Goal: Task Accomplishment & Management: Complete application form

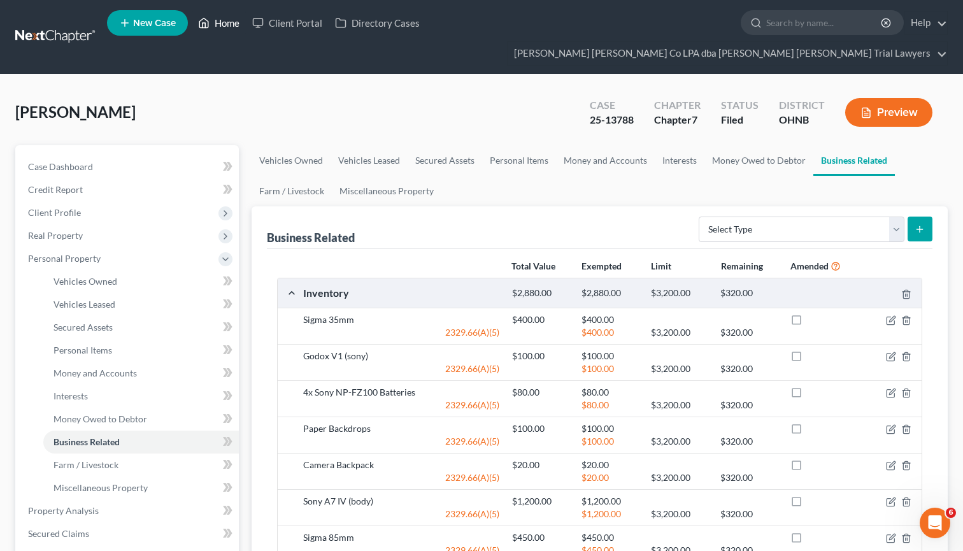
click at [227, 26] on link "Home" at bounding box center [219, 22] width 54 height 23
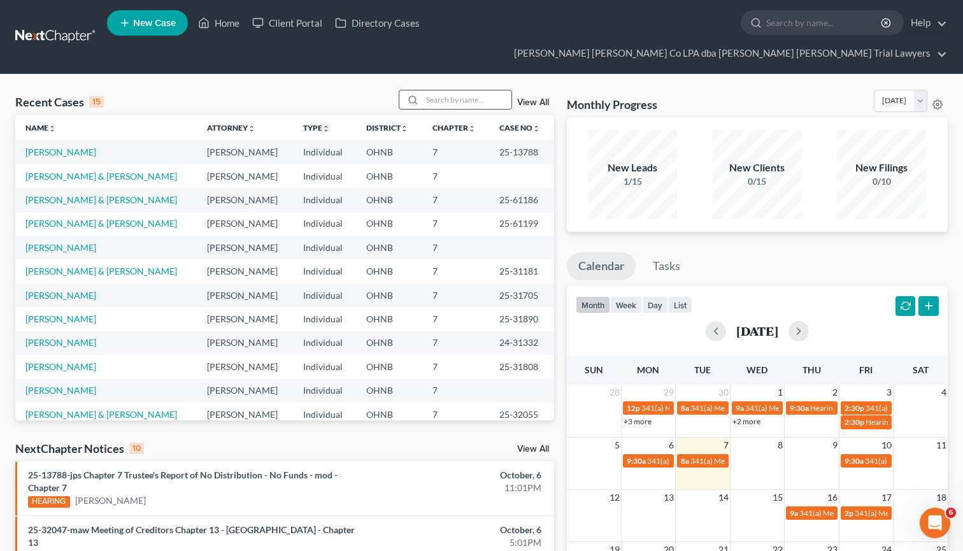
click at [449, 90] on input "search" at bounding box center [466, 99] width 89 height 18
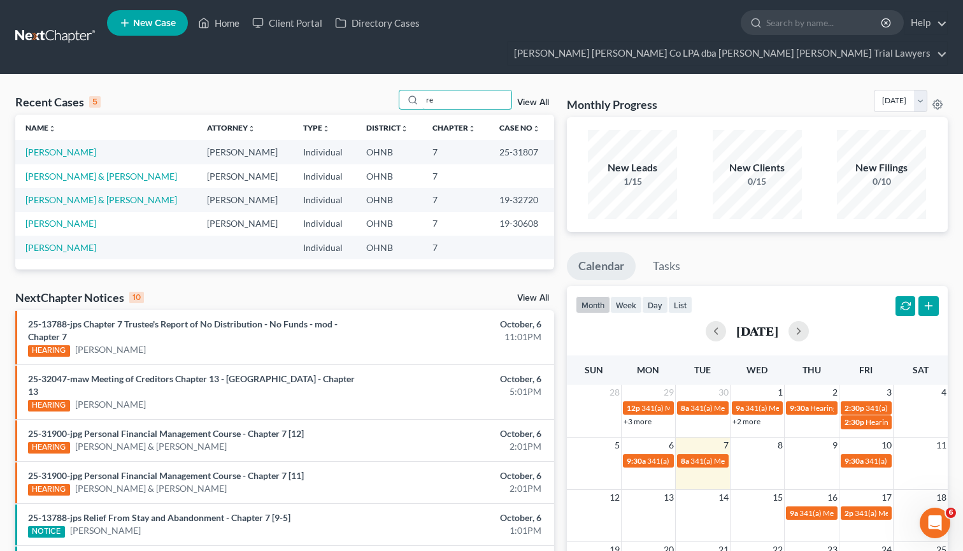
type input "r"
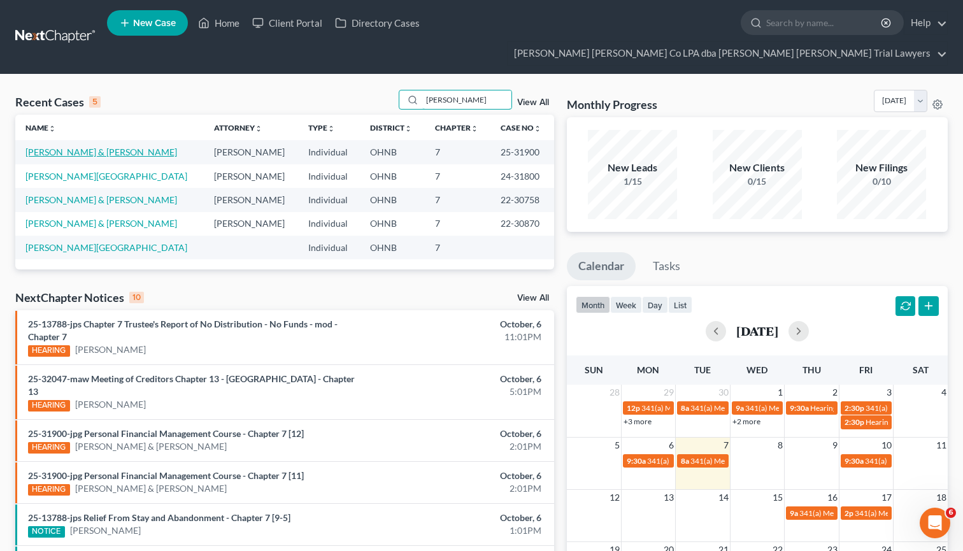
type input "[PERSON_NAME]"
click at [91, 147] on link "[PERSON_NAME] & [PERSON_NAME]" at bounding box center [101, 152] width 152 height 11
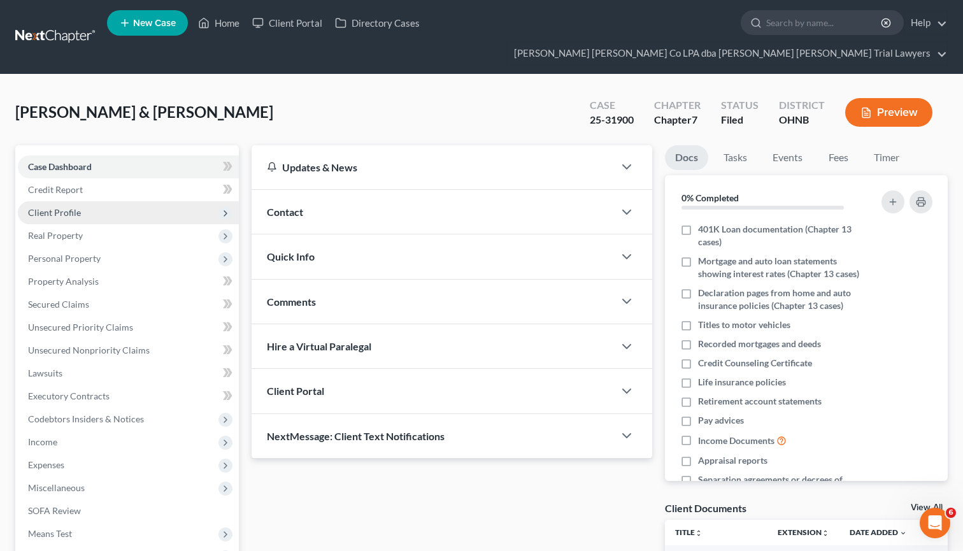
click at [78, 207] on span "Client Profile" at bounding box center [54, 212] width 53 height 11
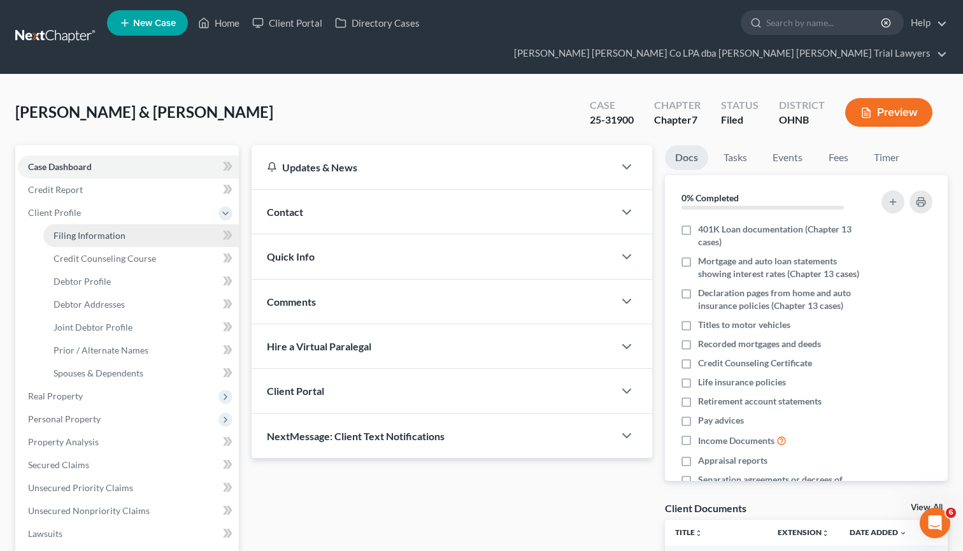
click at [100, 230] on span "Filing Information" at bounding box center [90, 235] width 72 height 11
select select "1"
select select "0"
select select "36"
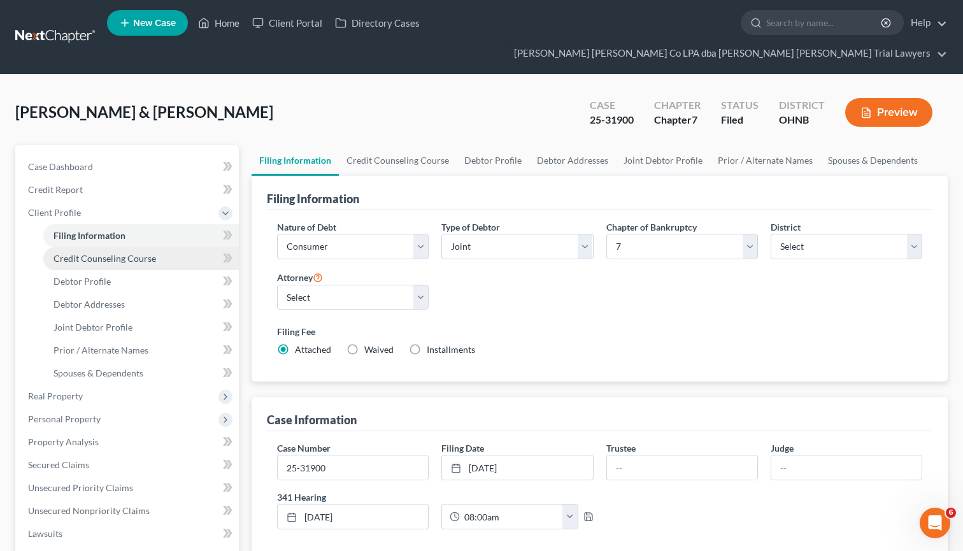
click at [128, 253] on span "Credit Counseling Course" at bounding box center [105, 258] width 103 height 11
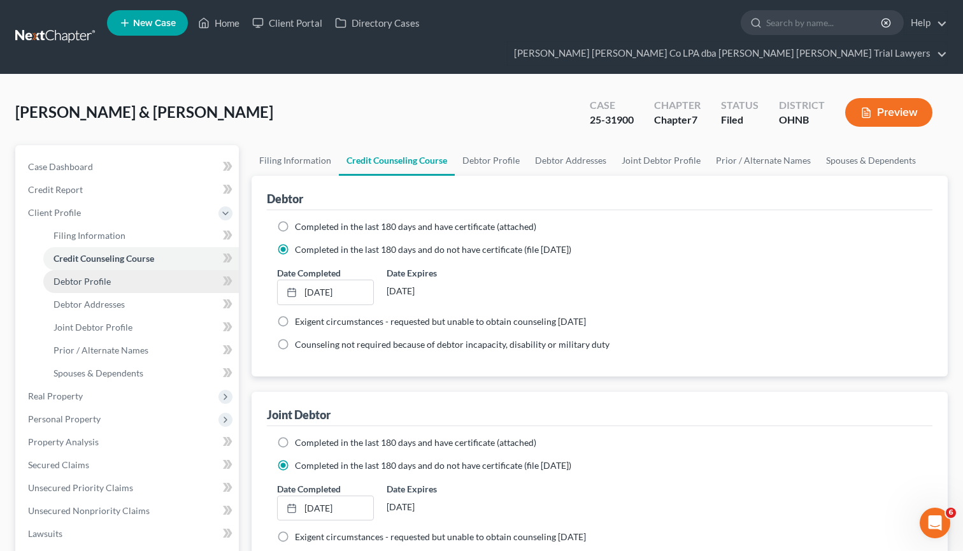
click at [100, 276] on span "Debtor Profile" at bounding box center [82, 281] width 57 height 11
select select "1"
select select "3"
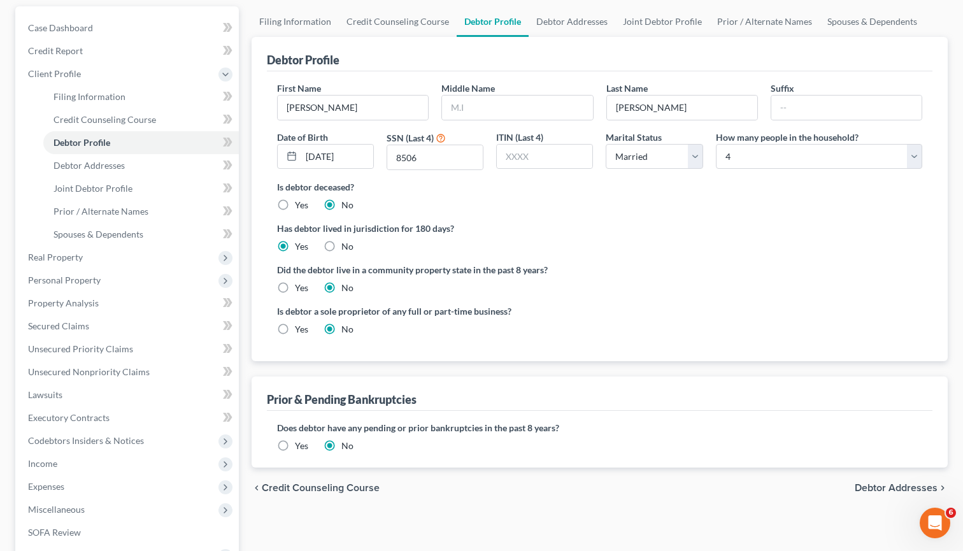
scroll to position [147, 0]
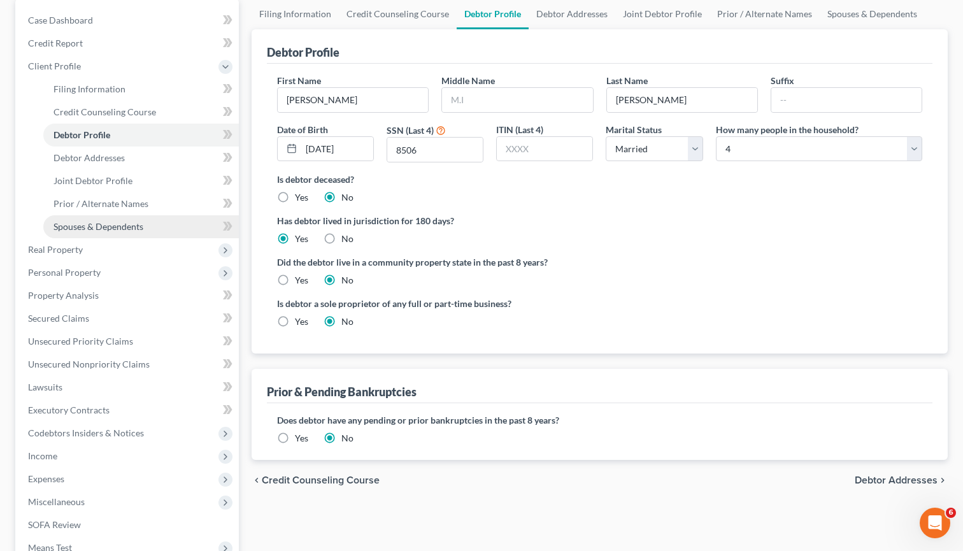
click at [134, 215] on link "Spouses & Dependents" at bounding box center [141, 226] width 196 height 23
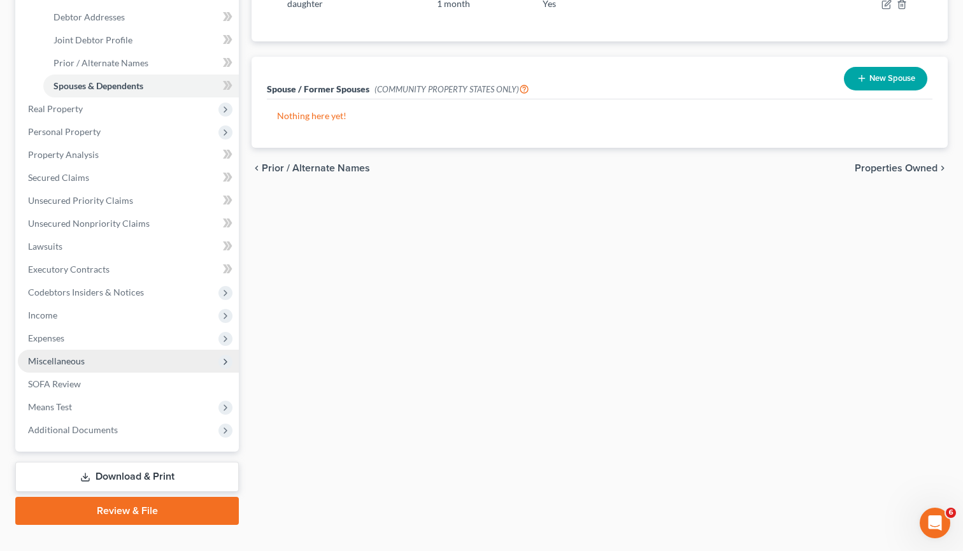
scroll to position [287, 0]
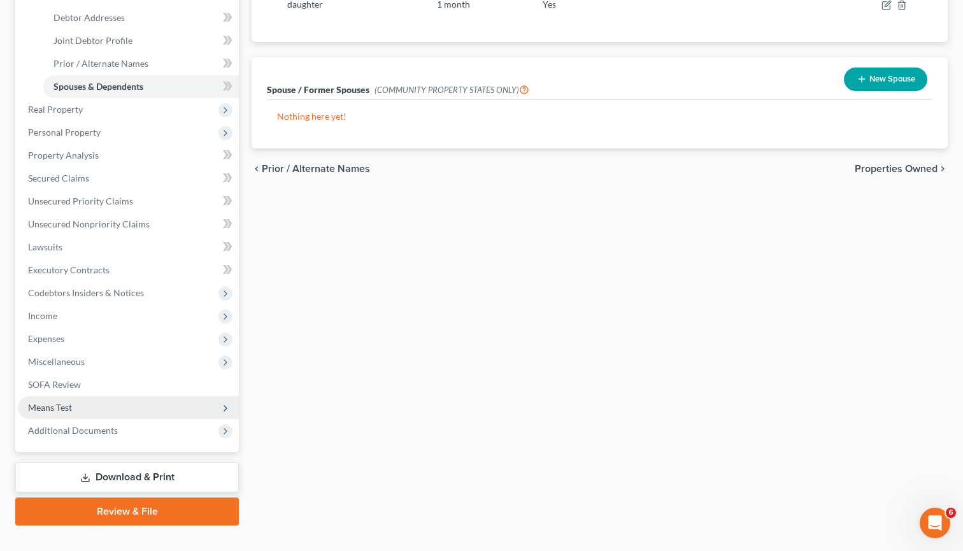
click at [72, 402] on span "Means Test" at bounding box center [50, 407] width 44 height 11
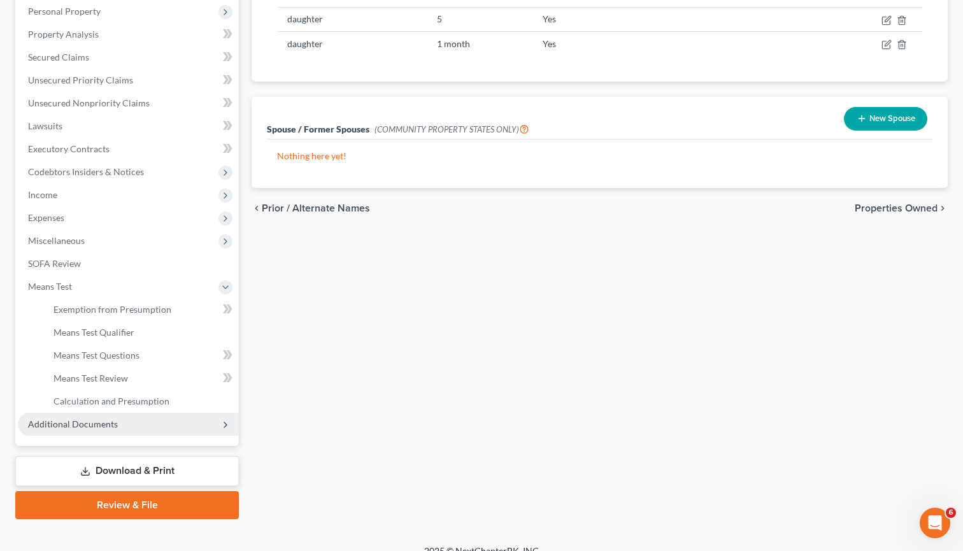
scroll to position [241, 0]
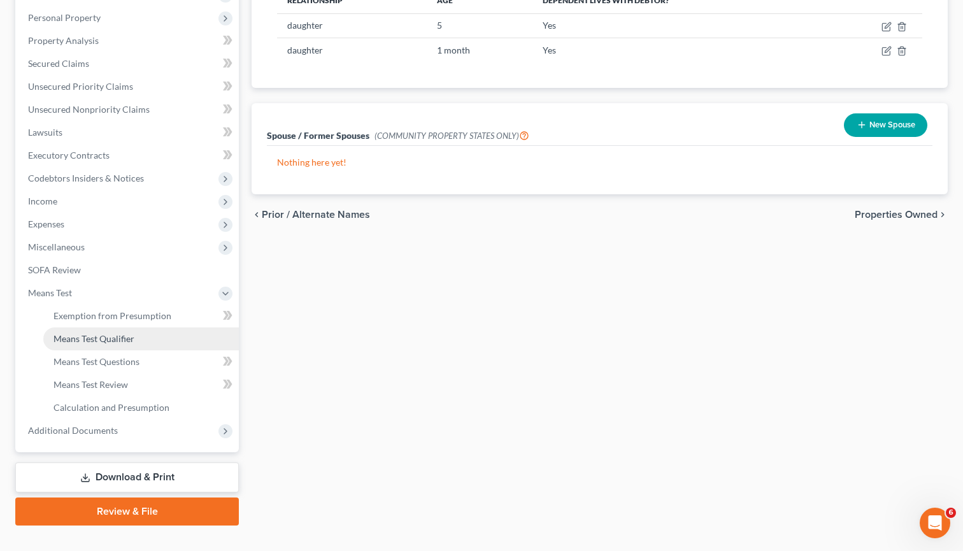
click at [94, 333] on span "Means Test Qualifier" at bounding box center [94, 338] width 81 height 11
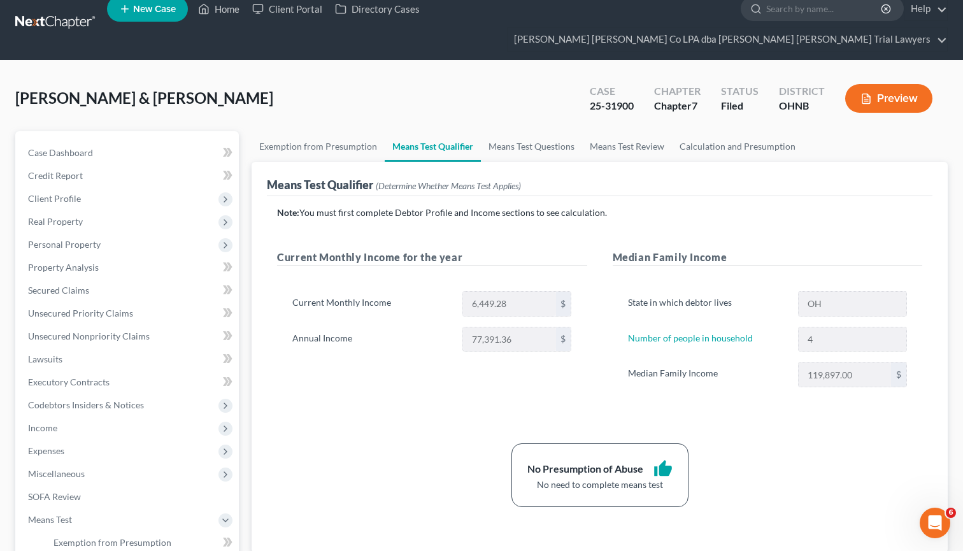
scroll to position [17, 0]
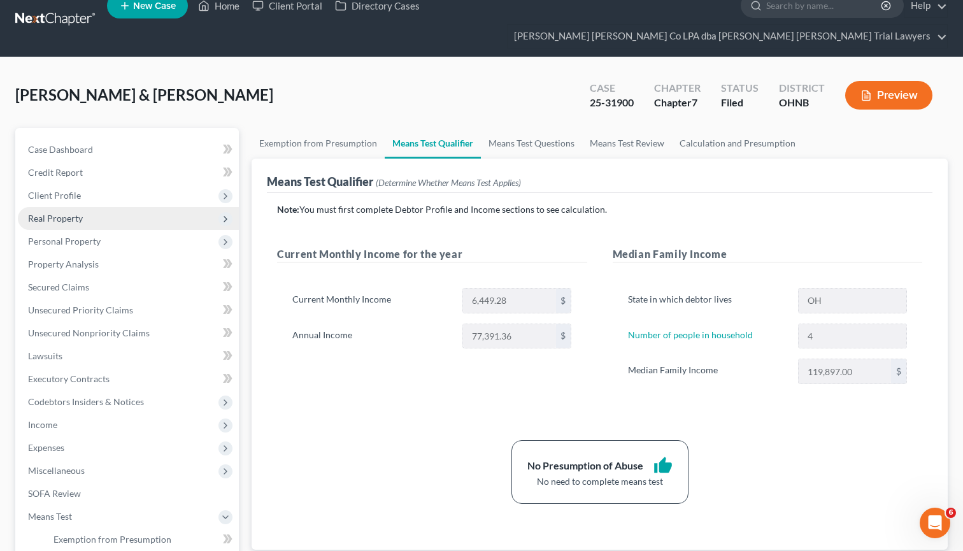
click at [78, 213] on span "Real Property" at bounding box center [55, 218] width 55 height 11
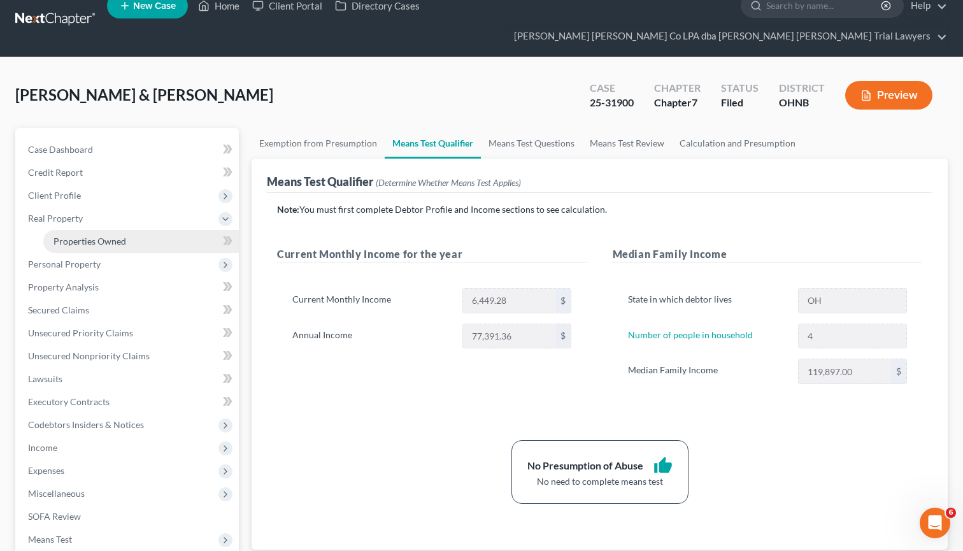
click at [78, 236] on span "Properties Owned" at bounding box center [90, 241] width 73 height 11
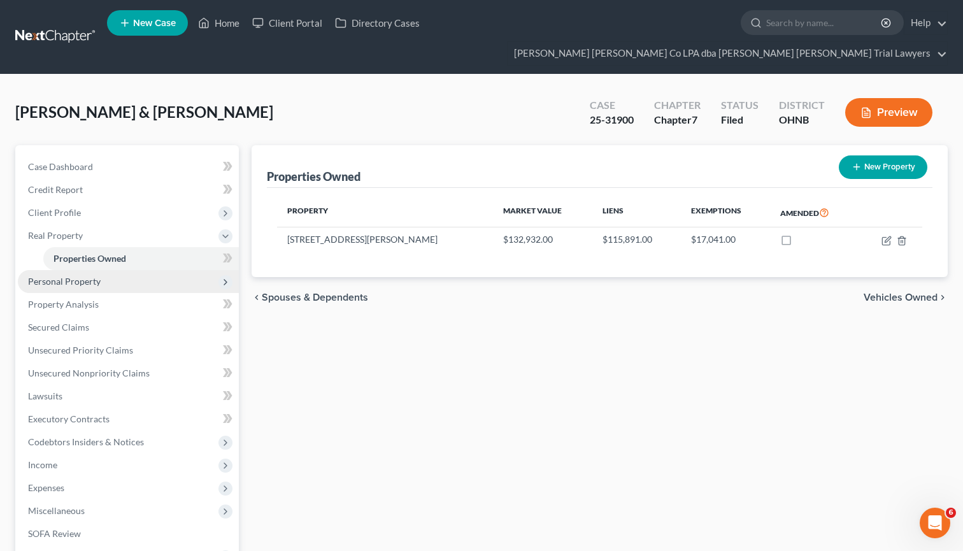
click at [57, 276] on span "Personal Property" at bounding box center [64, 281] width 73 height 11
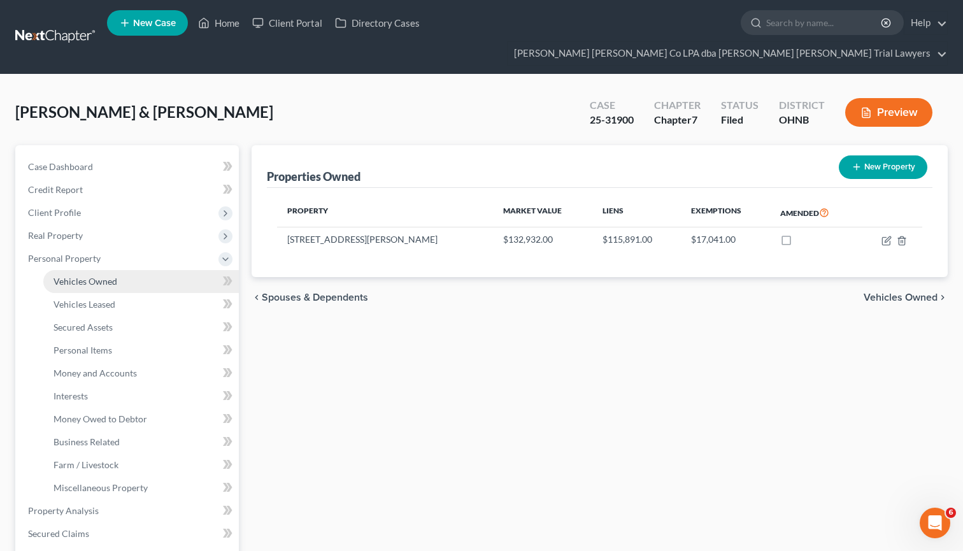
click at [72, 276] on span "Vehicles Owned" at bounding box center [86, 281] width 64 height 11
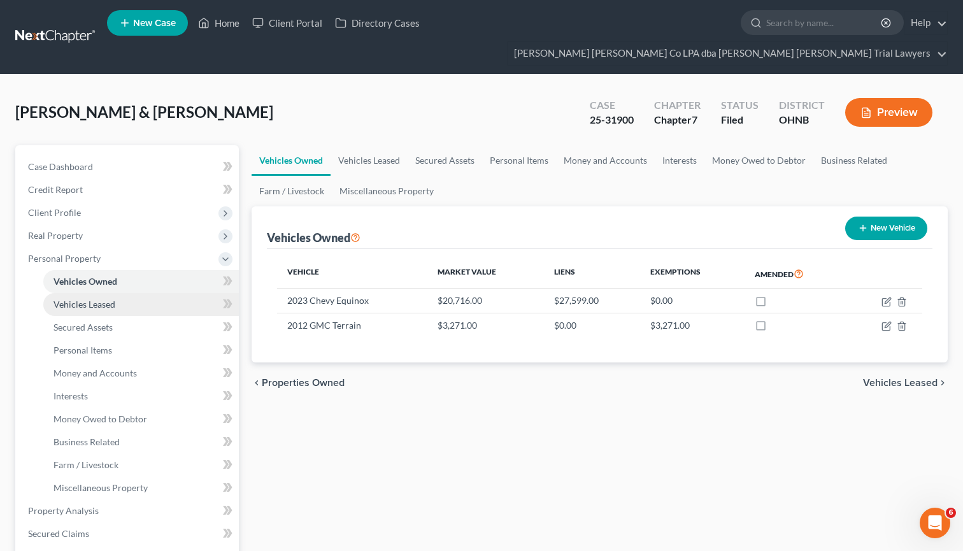
click at [101, 299] on span "Vehicles Leased" at bounding box center [85, 304] width 62 height 11
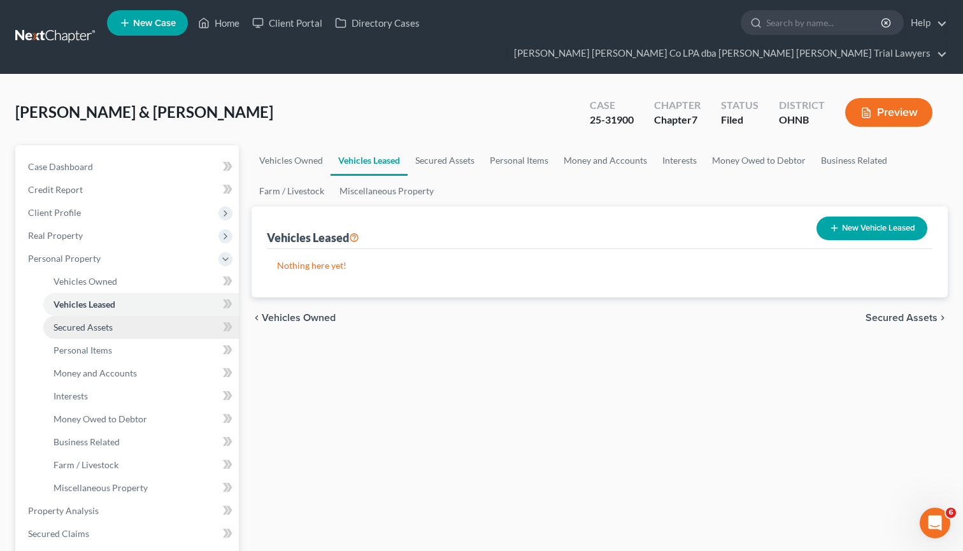
click at [97, 322] on span "Secured Assets" at bounding box center [83, 327] width 59 height 11
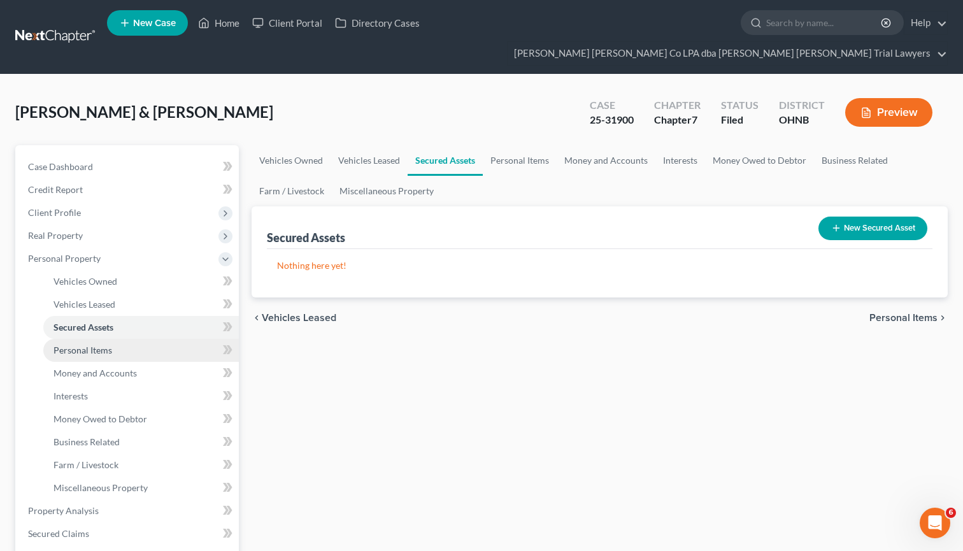
click at [90, 345] on span "Personal Items" at bounding box center [83, 350] width 59 height 11
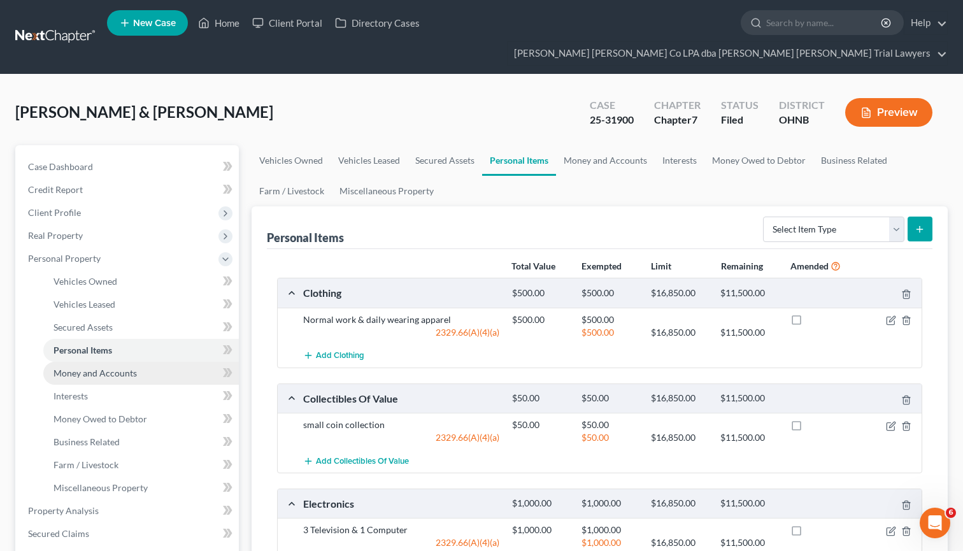
click at [89, 368] on span "Money and Accounts" at bounding box center [95, 373] width 83 height 11
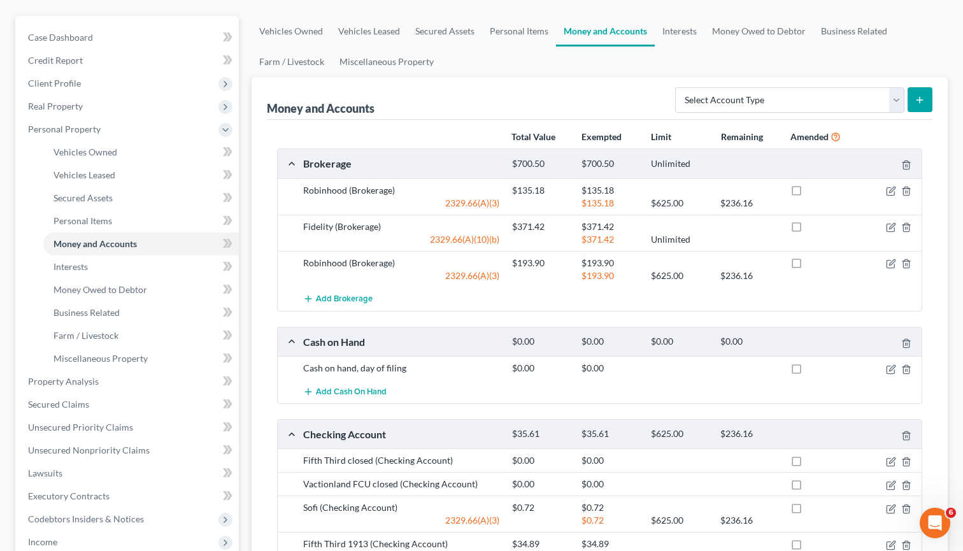
scroll to position [132, 0]
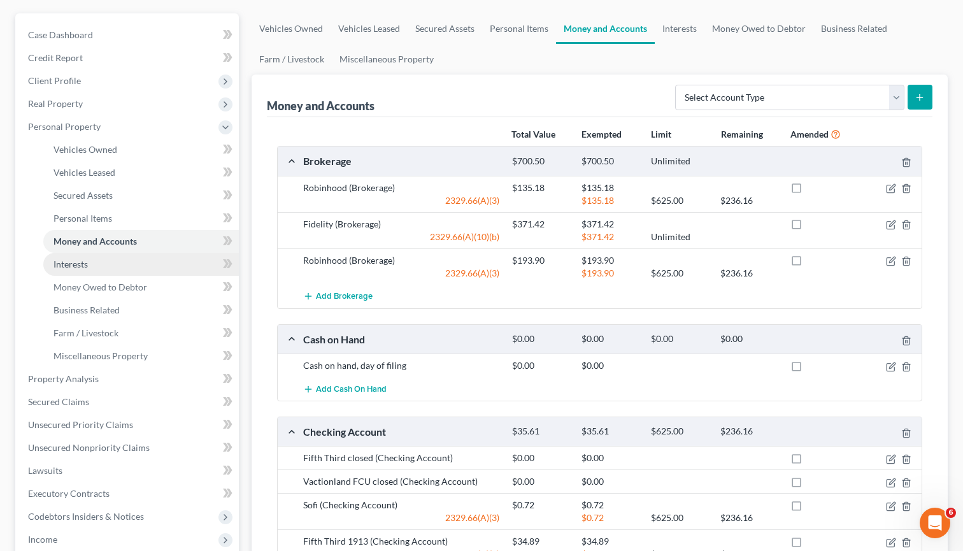
click at [85, 259] on span "Interests" at bounding box center [71, 264] width 34 height 11
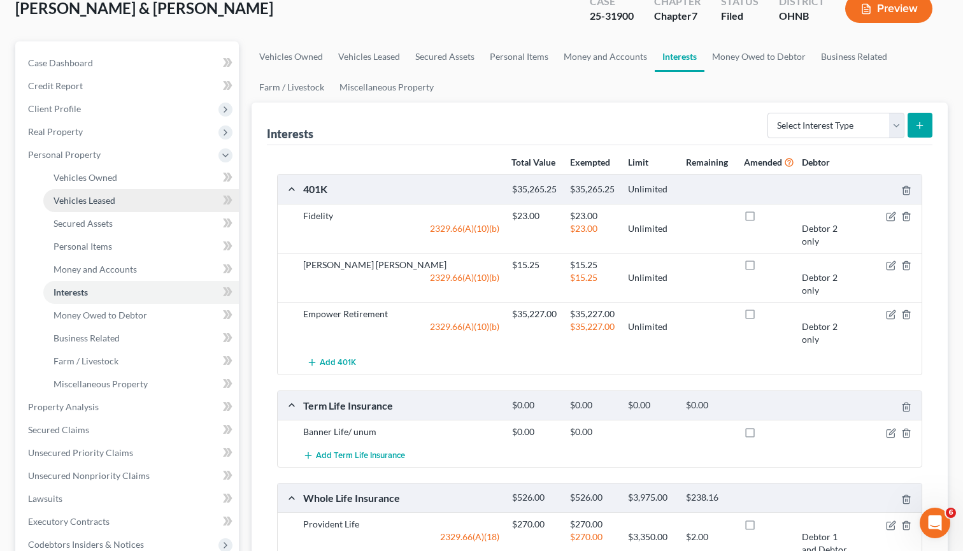
scroll to position [122, 0]
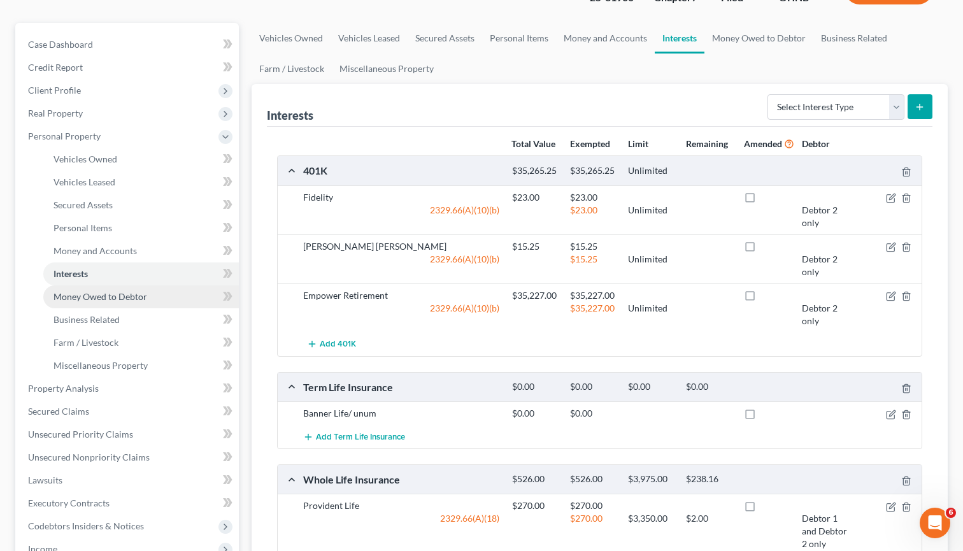
click at [111, 291] on span "Money Owed to Debtor" at bounding box center [101, 296] width 94 height 11
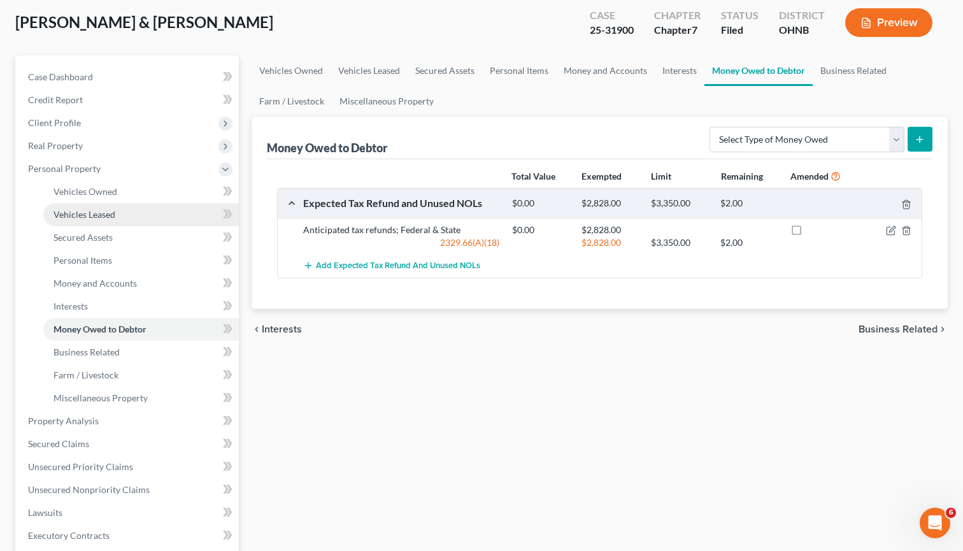
scroll to position [117, 0]
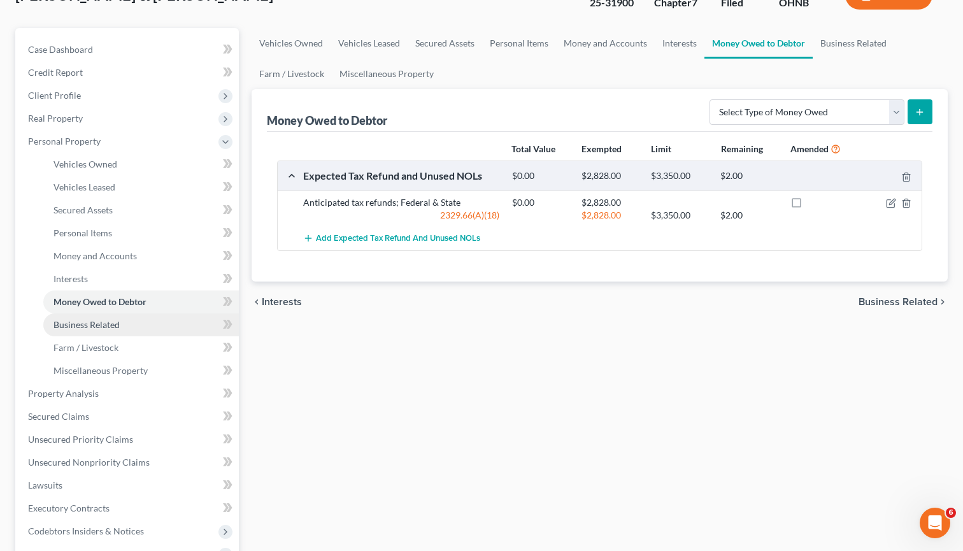
click at [98, 319] on span "Business Related" at bounding box center [87, 324] width 66 height 11
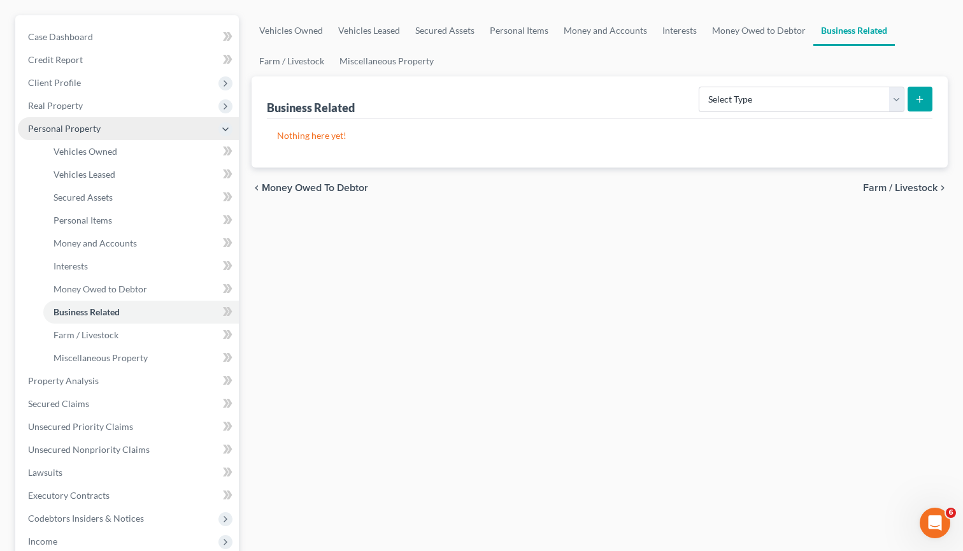
scroll to position [132, 0]
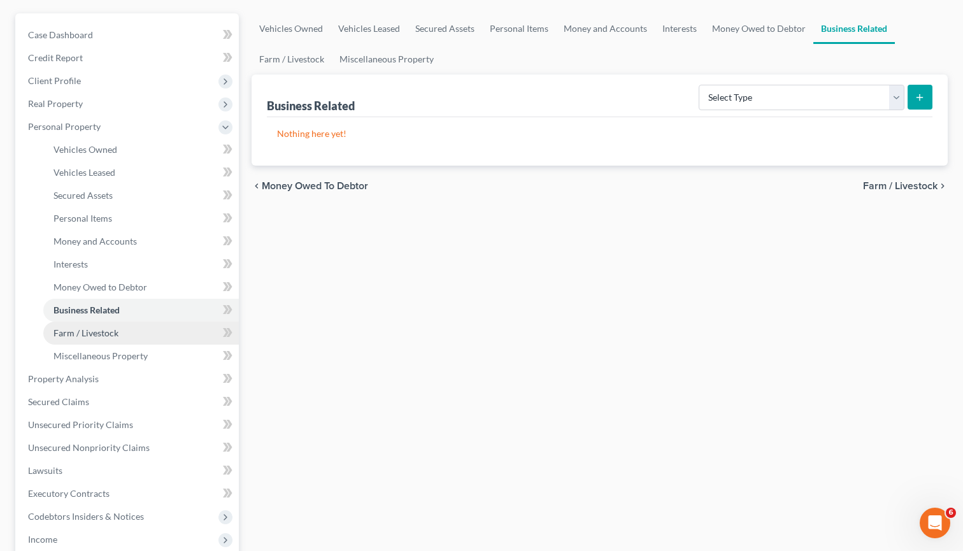
click at [87, 327] on span "Farm / Livestock" at bounding box center [86, 332] width 65 height 11
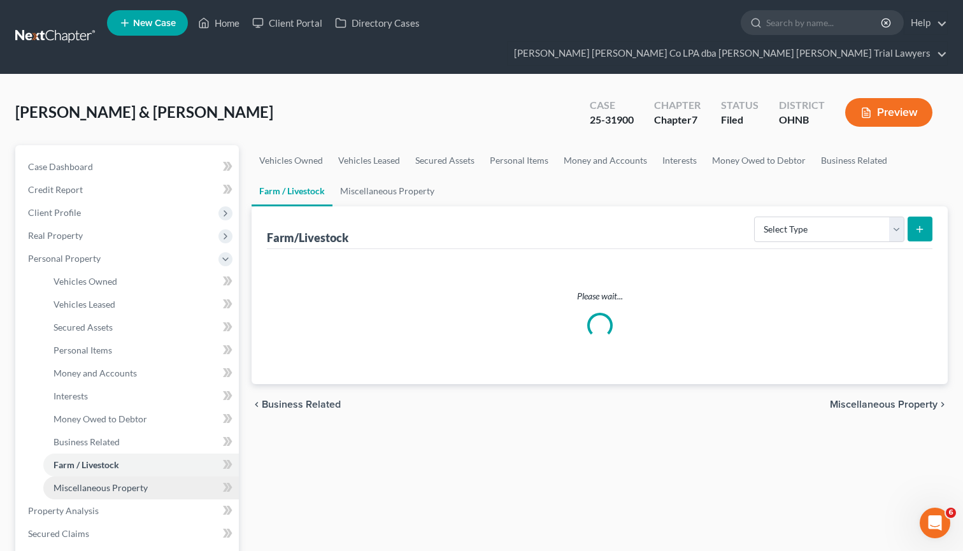
click at [82, 482] on span "Miscellaneous Property" at bounding box center [101, 487] width 94 height 11
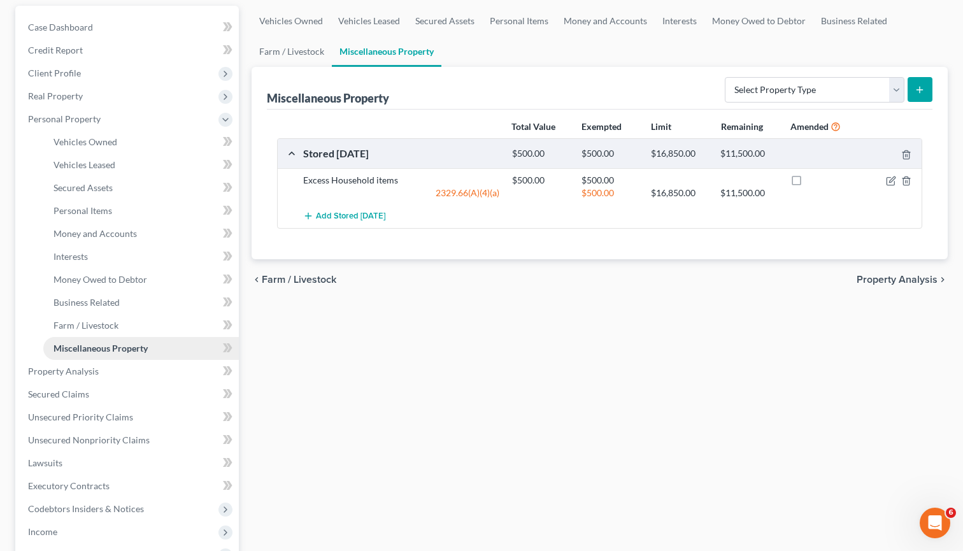
scroll to position [145, 0]
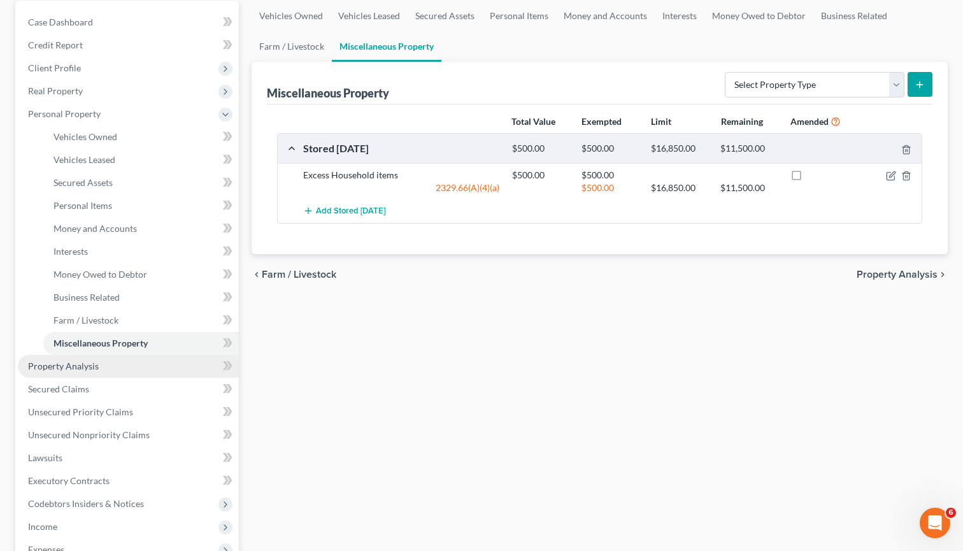
click at [59, 361] on span "Property Analysis" at bounding box center [63, 366] width 71 height 11
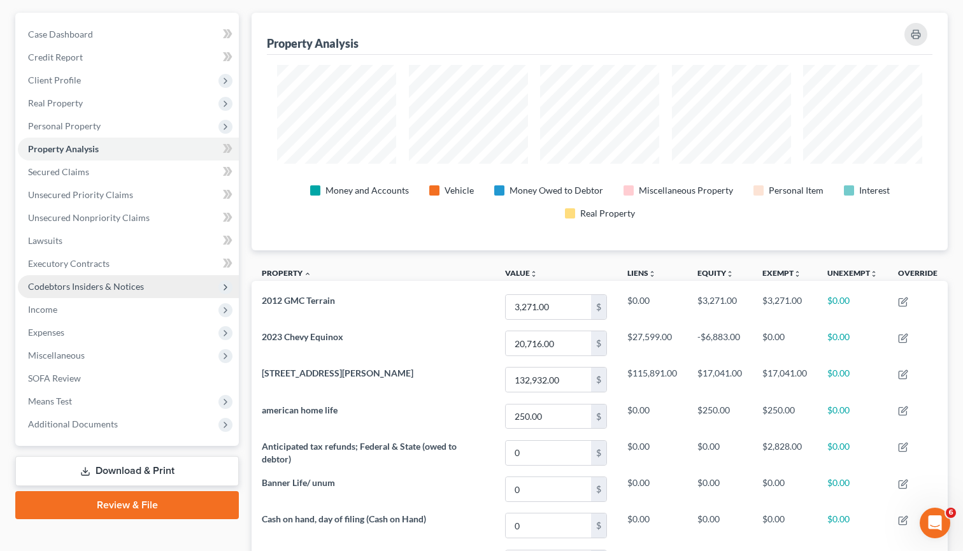
scroll to position [135, 0]
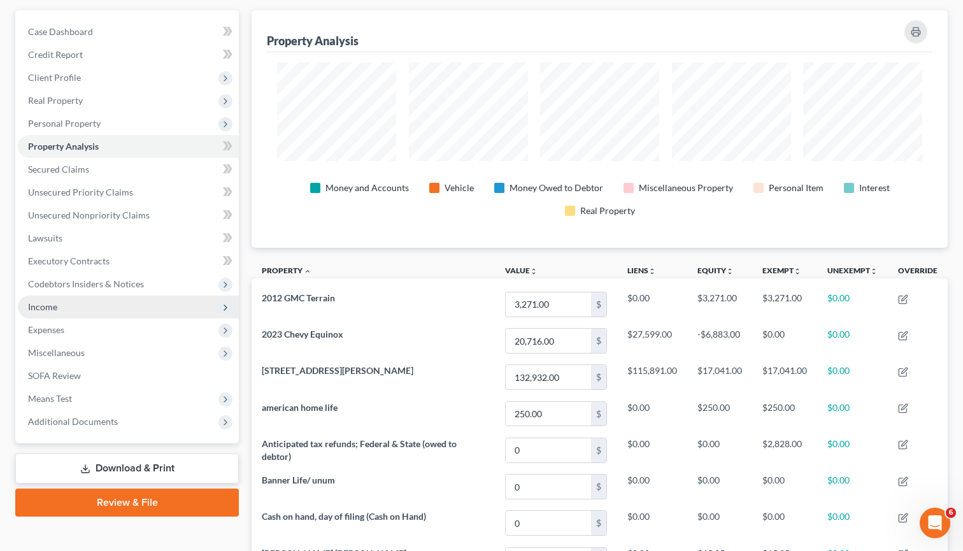
click at [73, 296] on span "Income" at bounding box center [128, 307] width 221 height 23
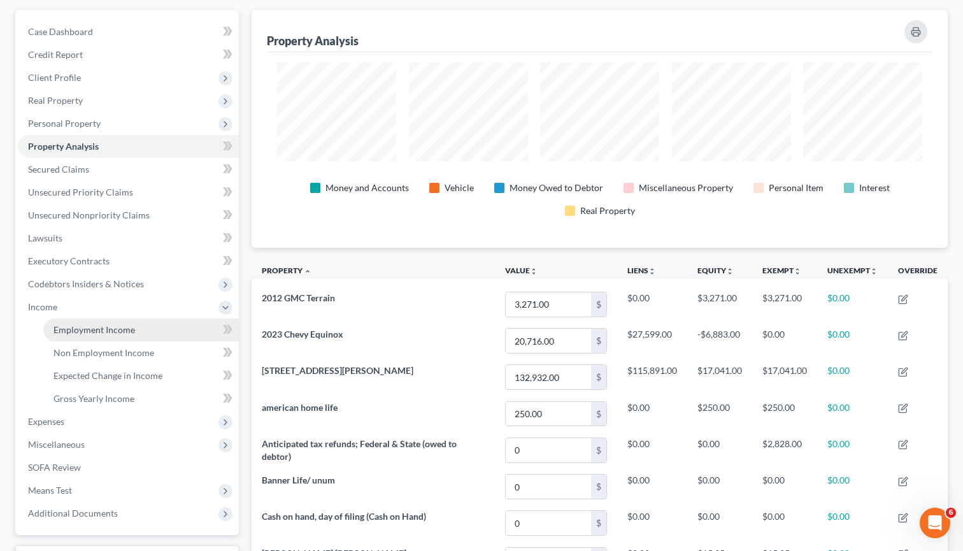
click at [78, 324] on span "Employment Income" at bounding box center [95, 329] width 82 height 11
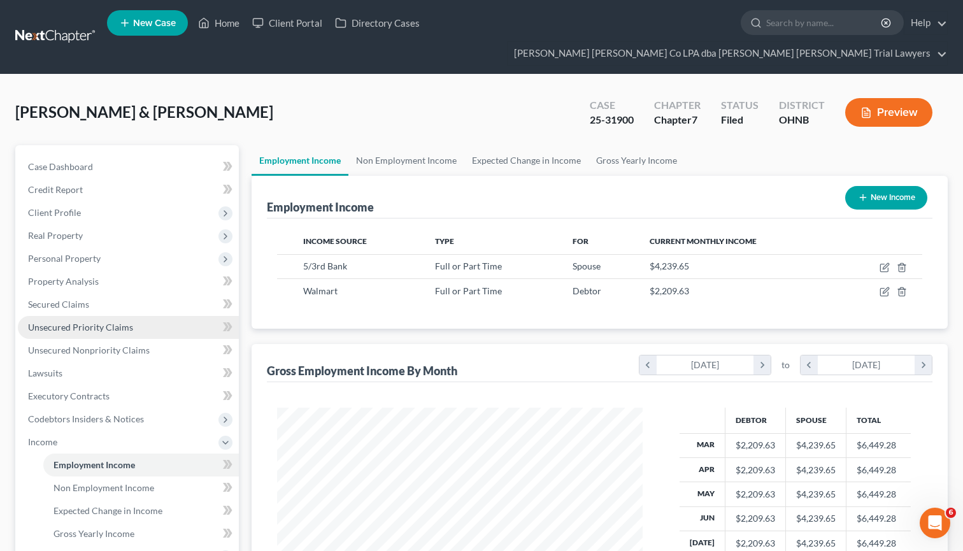
scroll to position [636824, 636661]
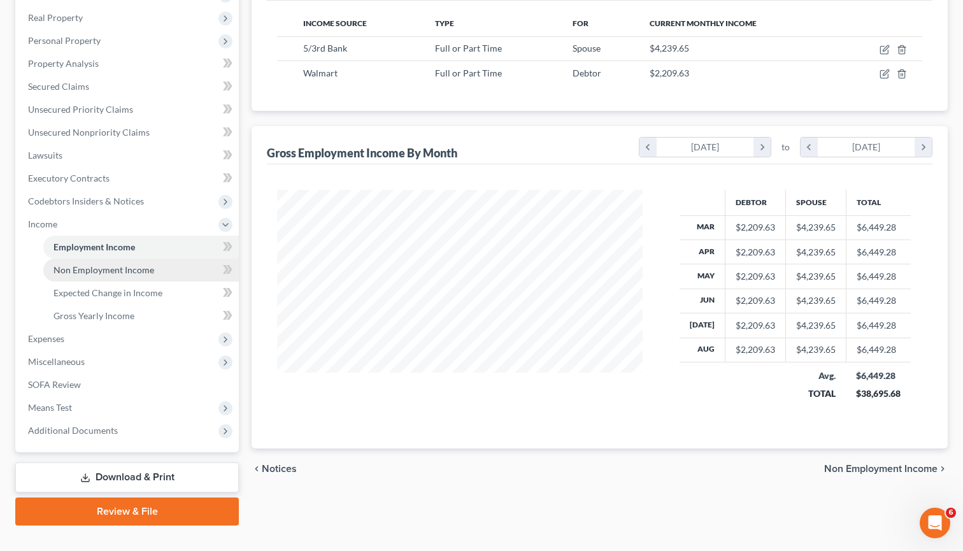
click at [106, 264] on span "Non Employment Income" at bounding box center [104, 269] width 101 height 11
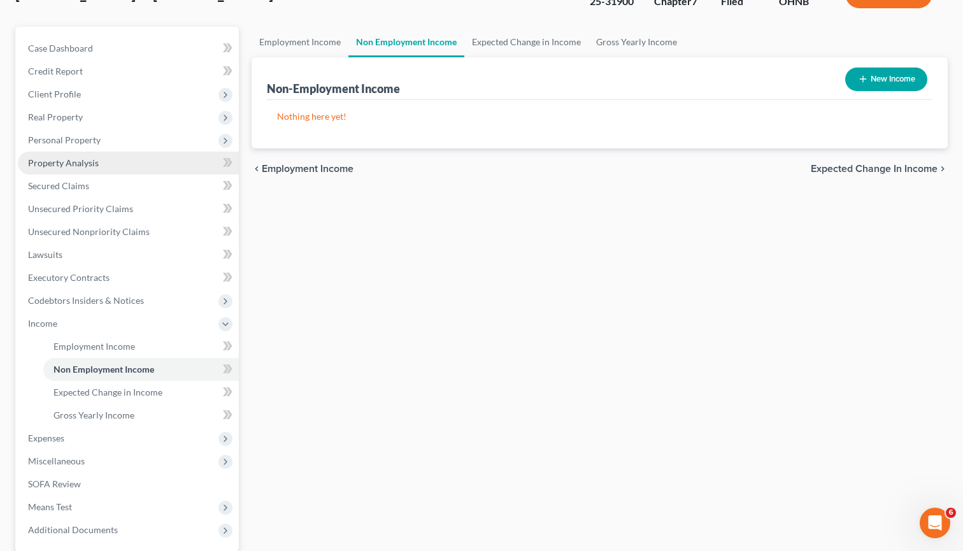
click at [81, 157] on span "Property Analysis" at bounding box center [63, 162] width 71 height 11
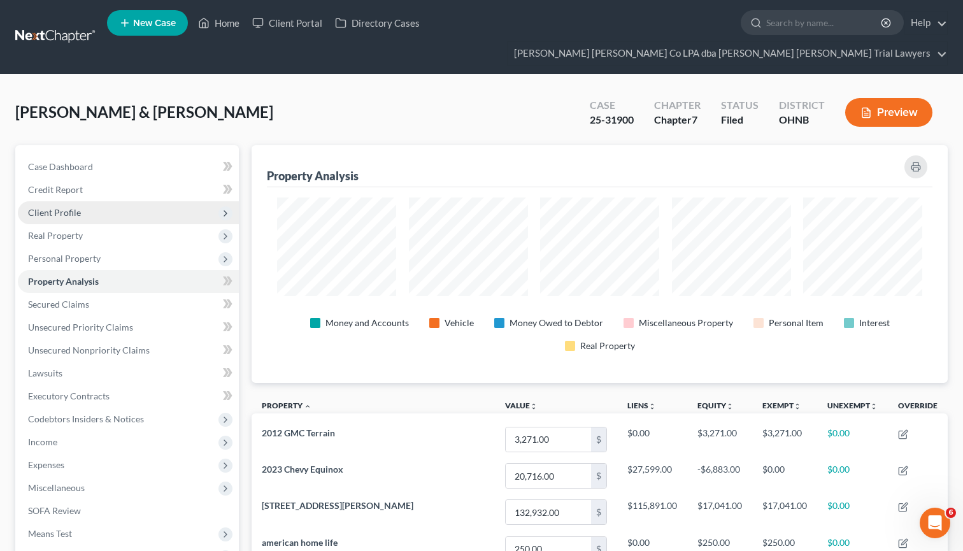
click at [51, 207] on span "Client Profile" at bounding box center [54, 212] width 53 height 11
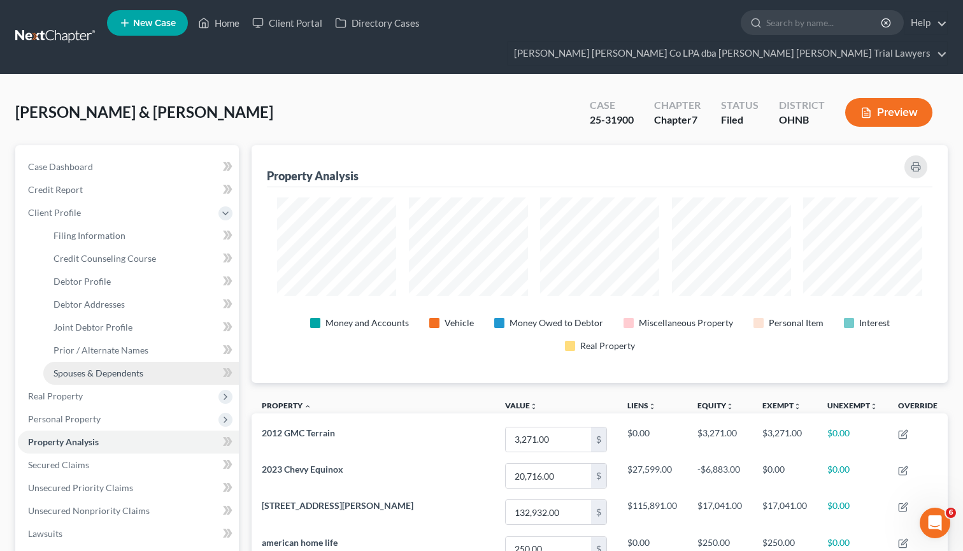
click at [97, 368] on span "Spouses & Dependents" at bounding box center [99, 373] width 90 height 11
